Goal: Find specific page/section: Find specific page/section

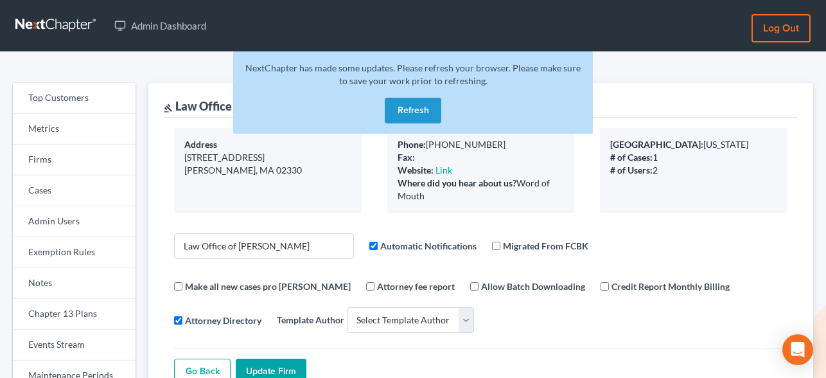
select select
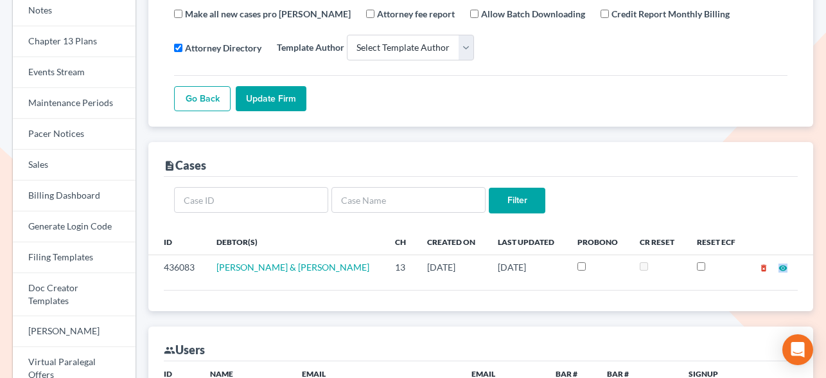
scroll to position [267, 0]
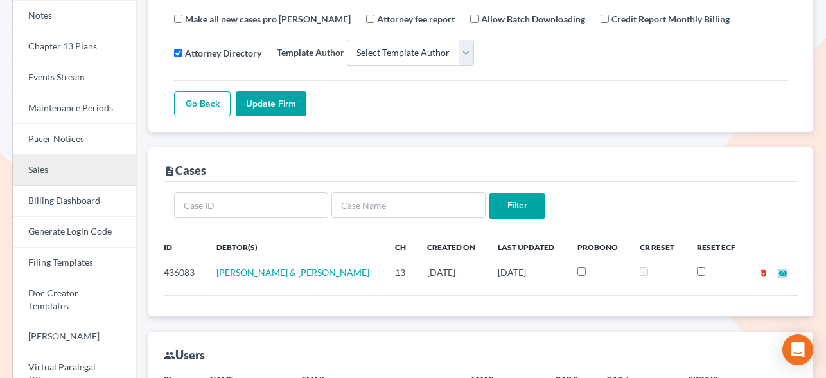
click at [51, 174] on link "Sales" at bounding box center [74, 170] width 123 height 31
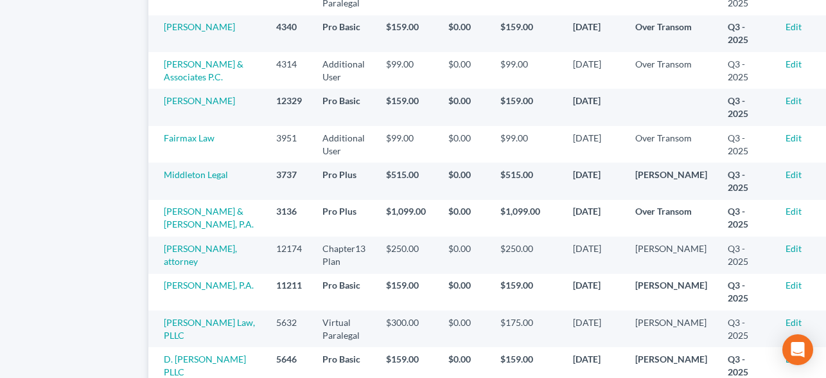
scroll to position [777, 0]
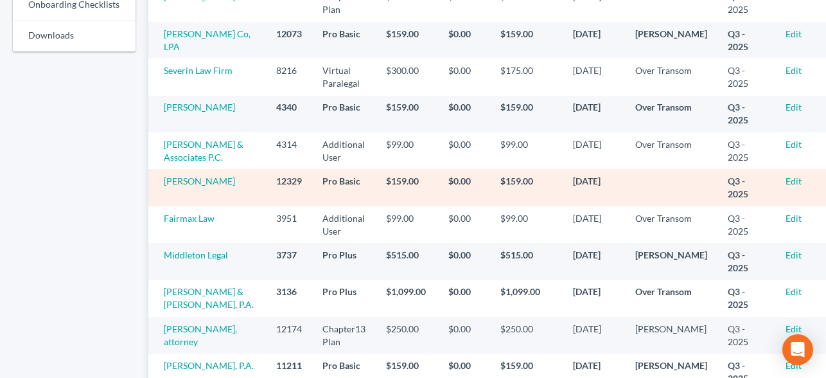
drag, startPoint x: 237, startPoint y: 209, endPoint x: 163, endPoint y: 208, distance: 74.5
click at [163, 206] on td "[PERSON_NAME]" at bounding box center [207, 187] width 118 height 37
copy link "[PERSON_NAME]"
